Goal: Navigation & Orientation: Go to known website

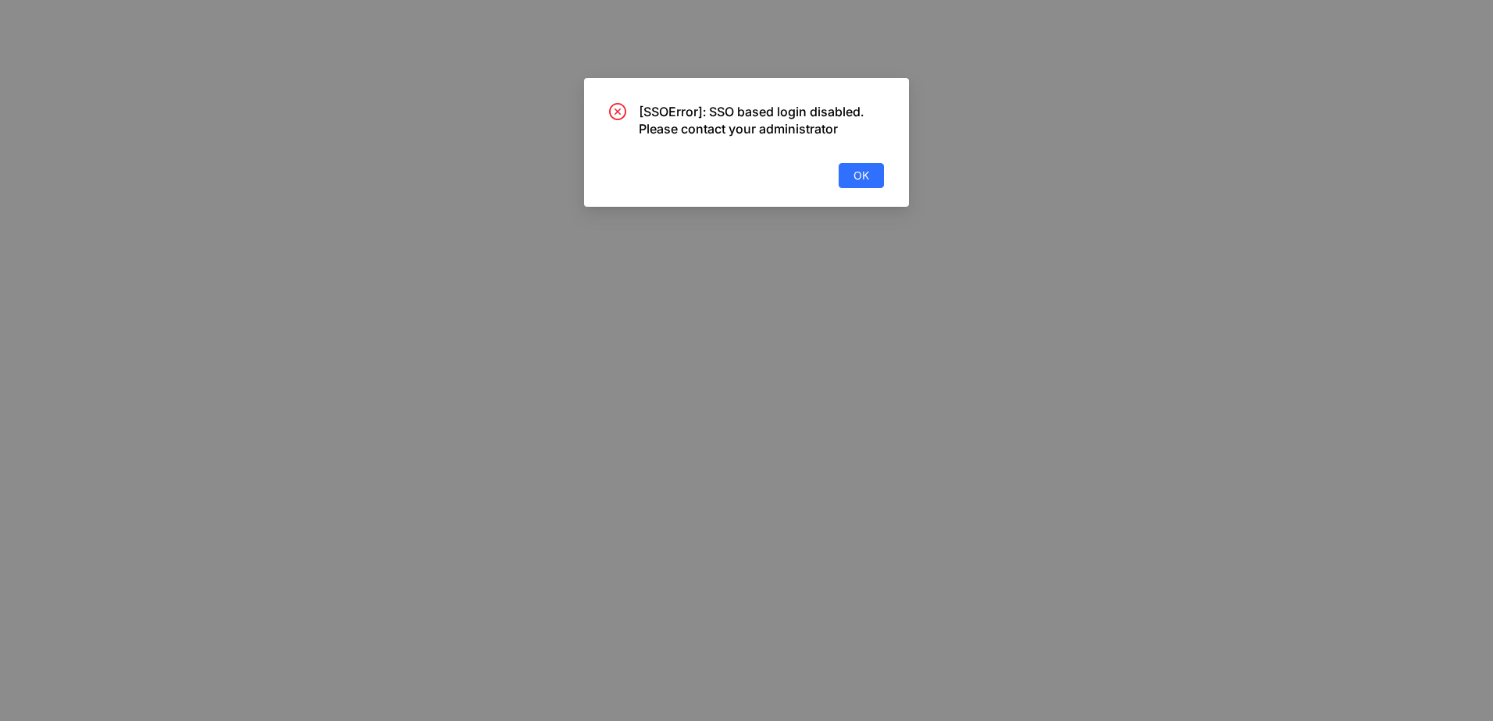
click at [878, 189] on div "[SSOError]: SSO based login disabled. Please contact your administrator OK" at bounding box center [746, 142] width 325 height 129
click at [874, 184] on button "OK" at bounding box center [861, 175] width 45 height 25
